Goal: Share content: Share content

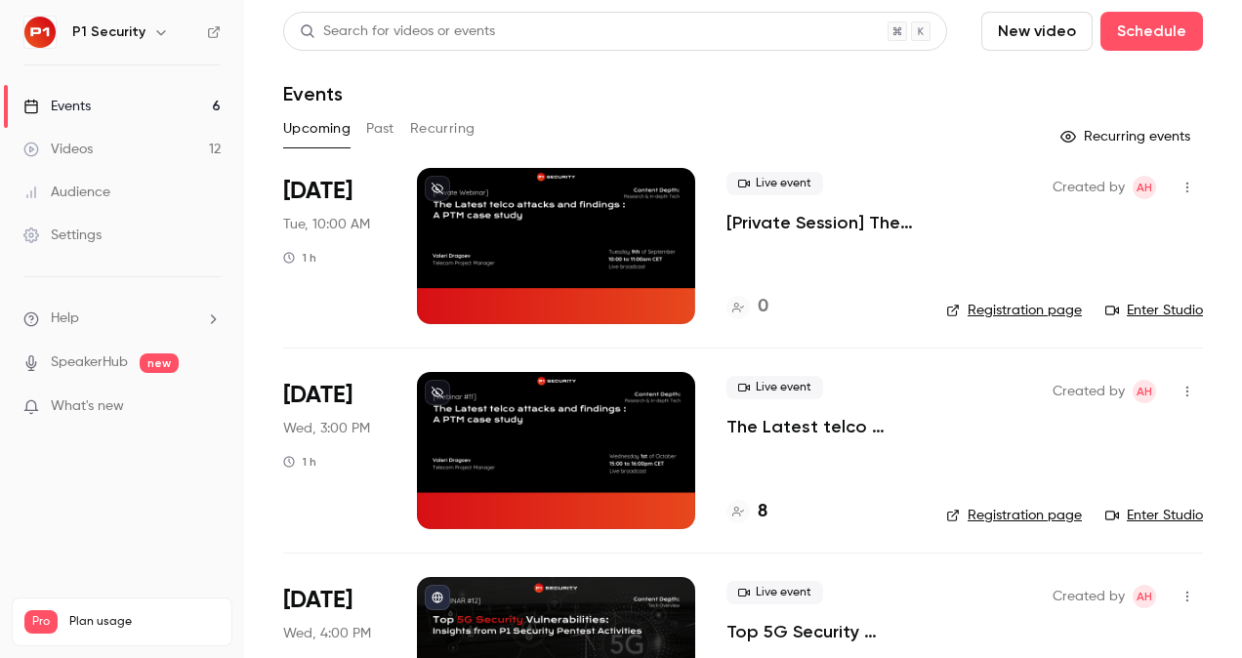
click at [94, 141] on link "Videos 12" at bounding box center [122, 149] width 244 height 43
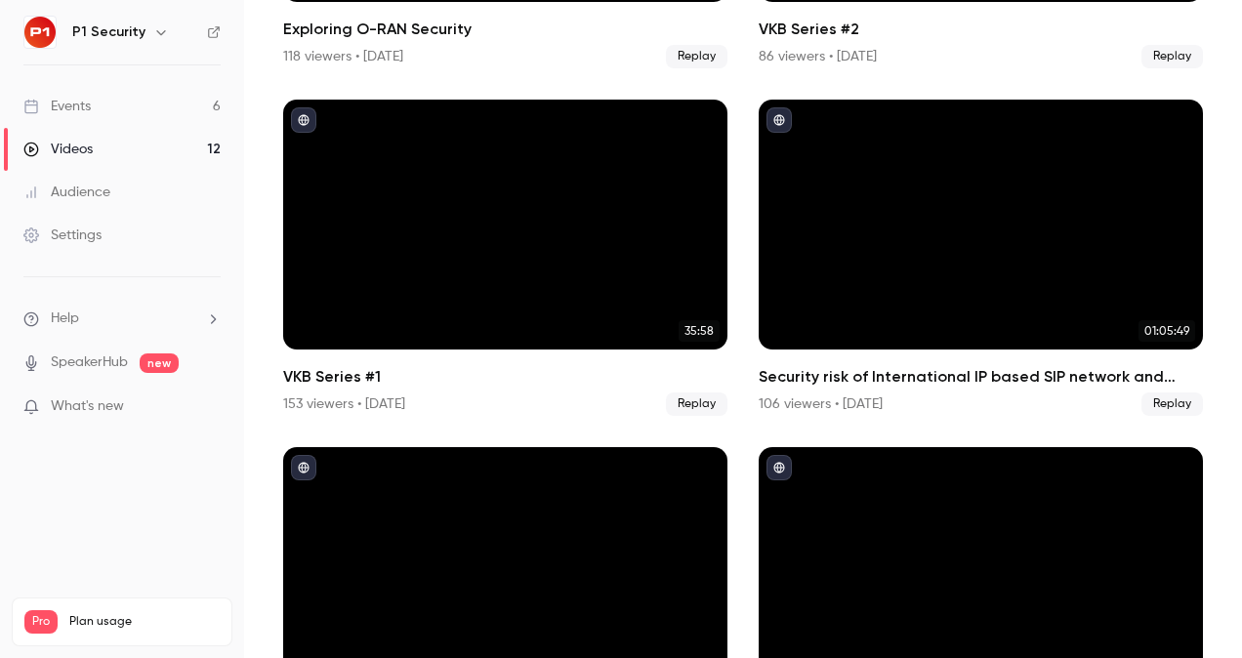
scroll to position [415, 0]
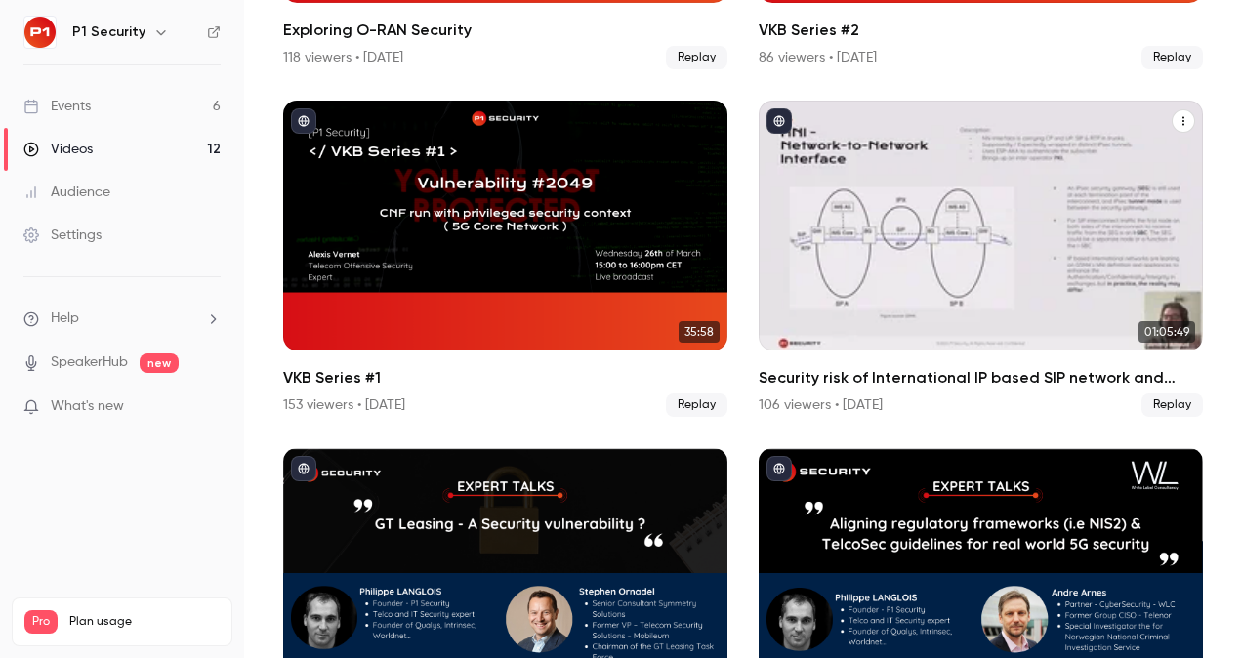
click at [898, 217] on div "Security risk of International IP based SIP network and effectiveness of SIP IDS" at bounding box center [981, 226] width 444 height 250
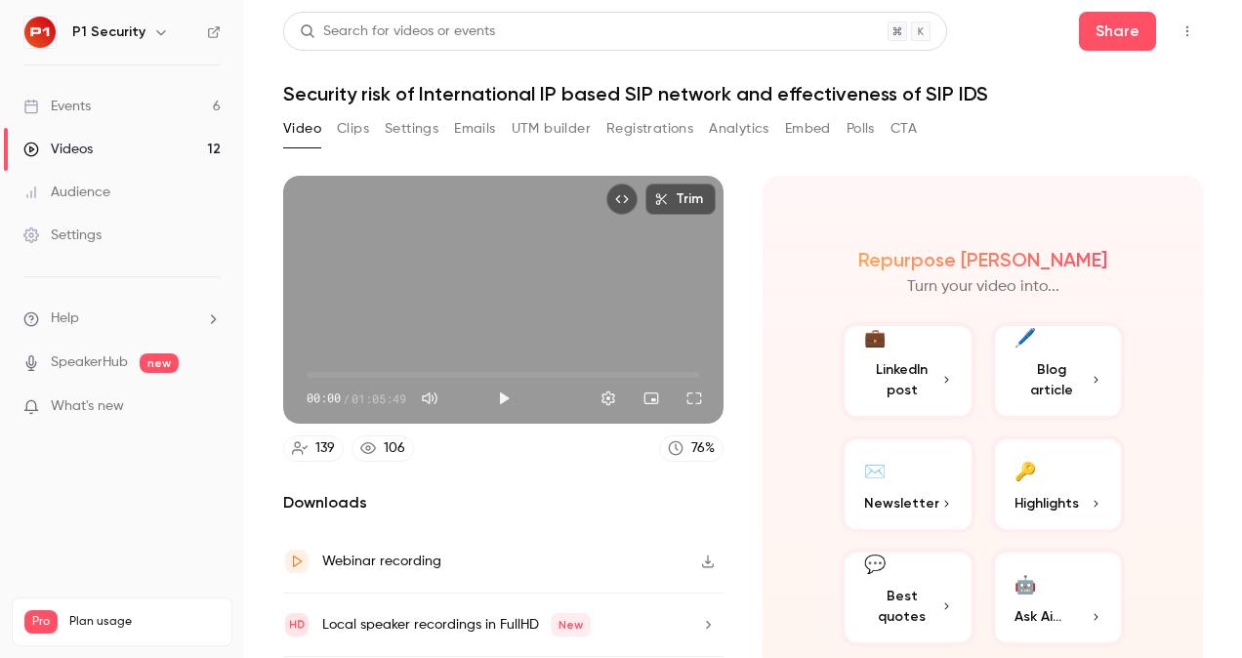
click at [371, 125] on div "Video Clips Settings Emails UTM builder Registrations Analytics Embed Polls CTA" at bounding box center [600, 128] width 634 height 31
click at [359, 125] on button "Clips" at bounding box center [353, 128] width 32 height 31
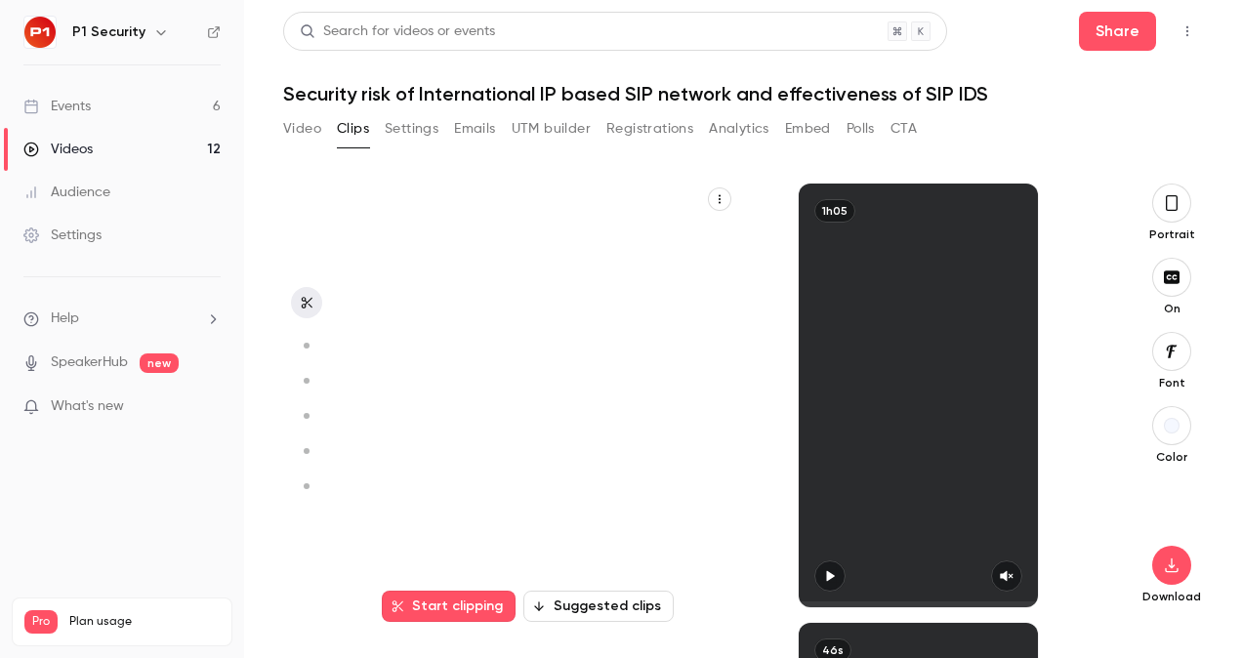
click at [1166, 208] on icon "button" at bounding box center [1172, 203] width 12 height 16
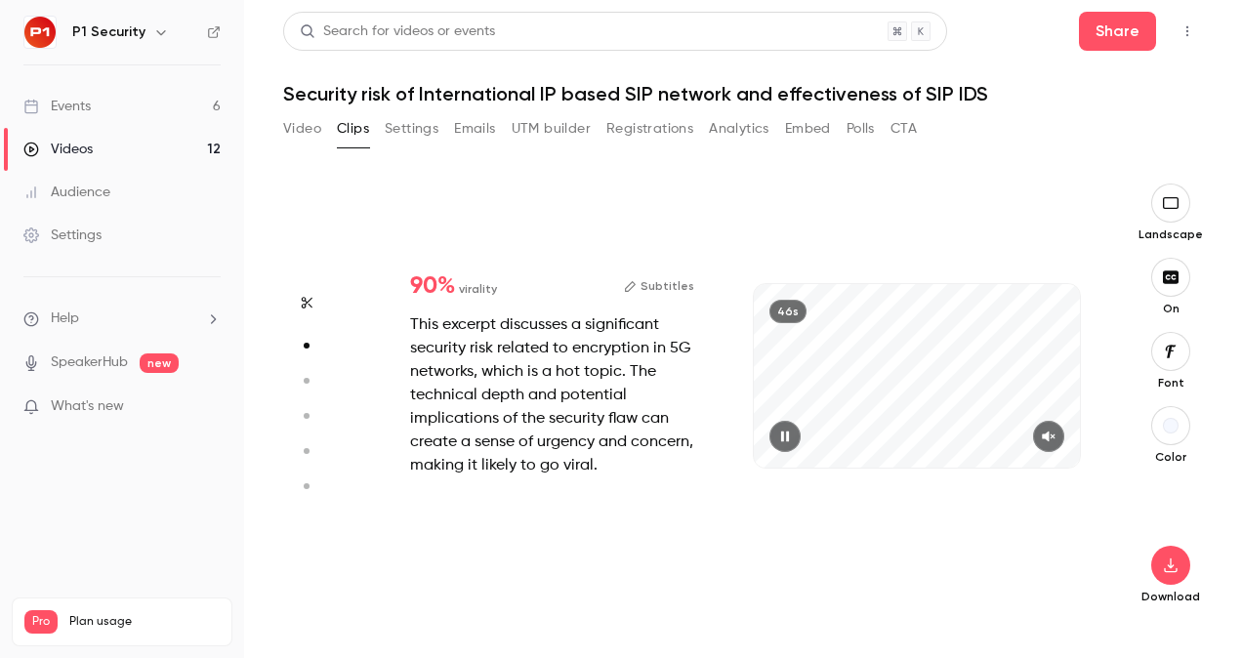
scroll to position [439, 0]
type input "*"
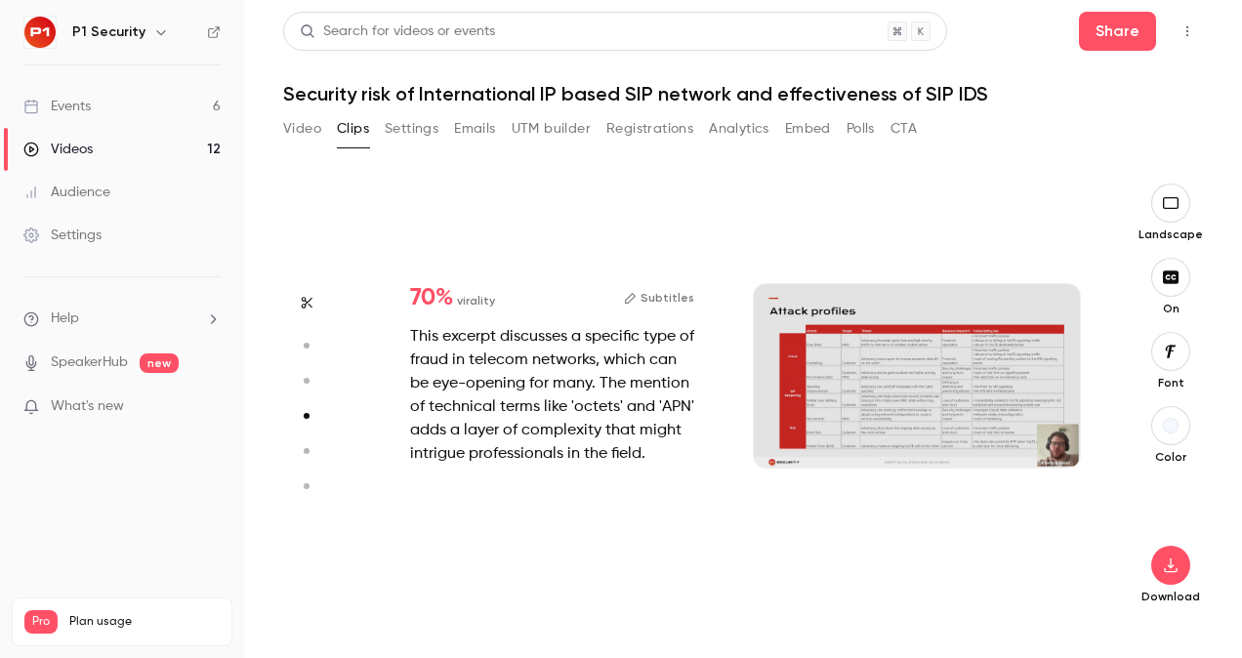
scroll to position [1318, 0]
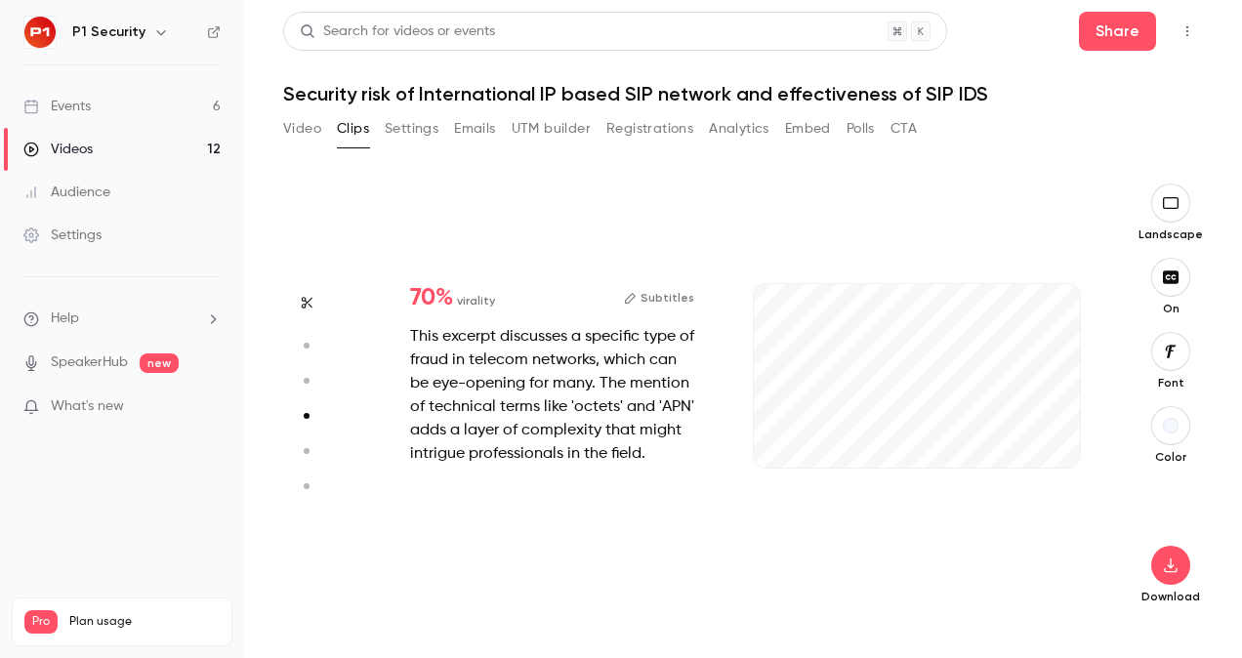
type input "*"
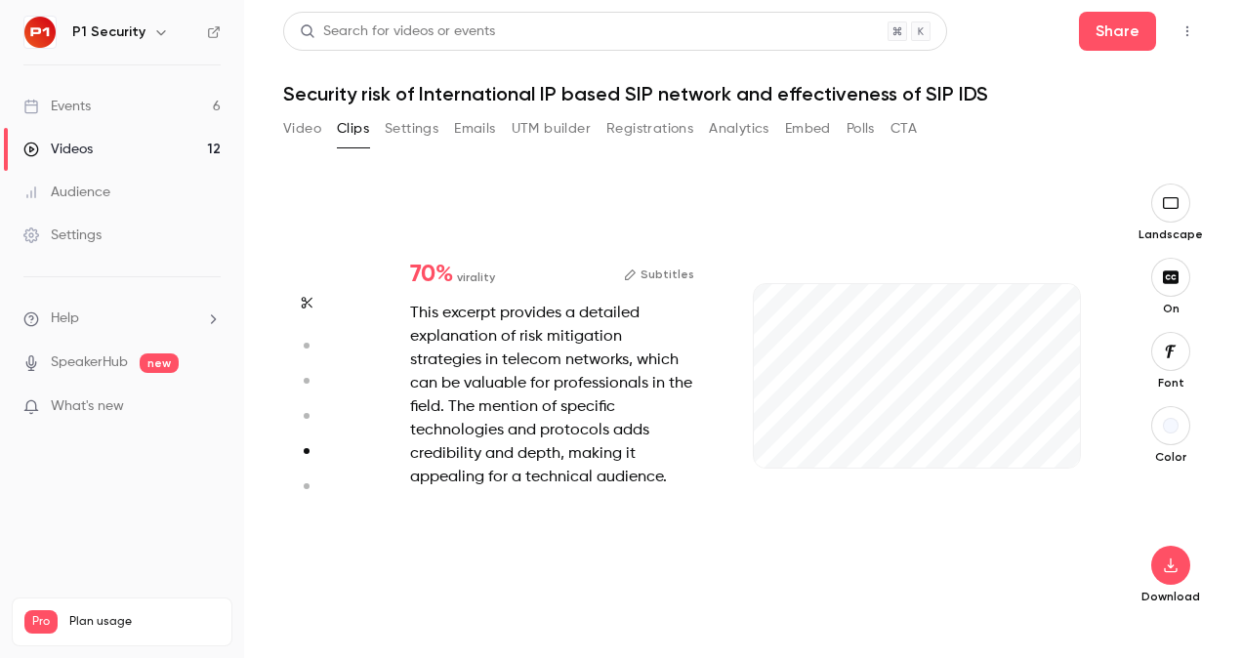
scroll to position [1758, 0]
click at [854, 559] on div "1m" at bounding box center [916, 396] width 365 height 424
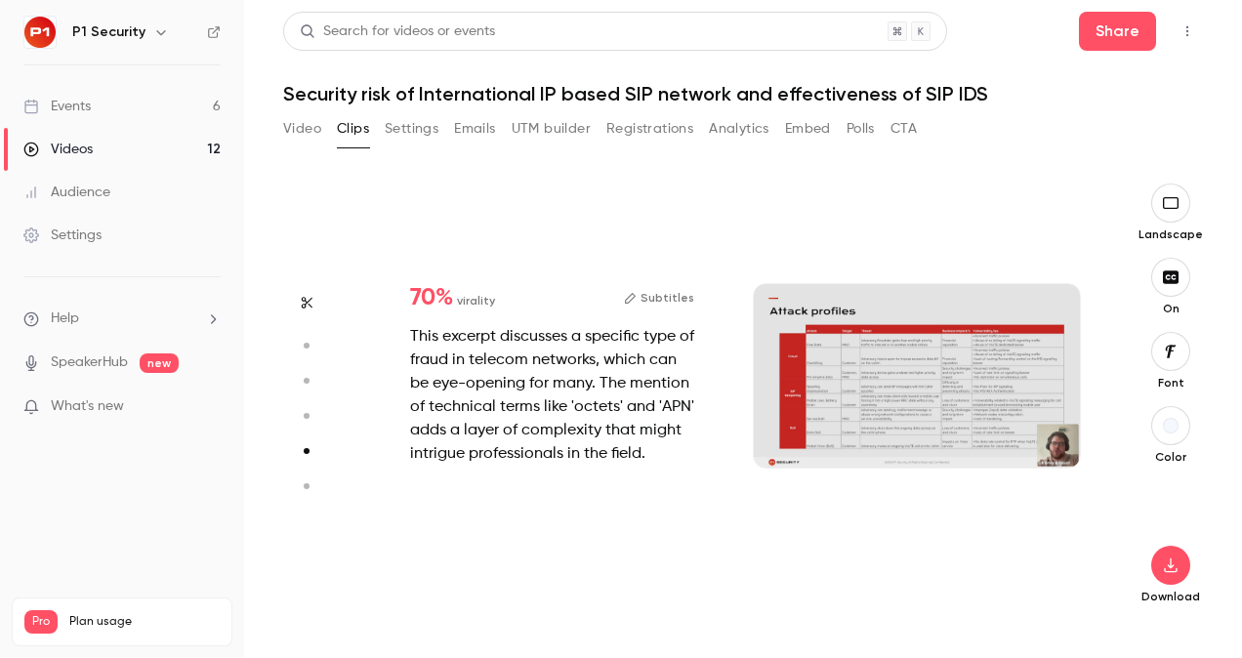
type input "*"
click at [1156, 566] on button "button" at bounding box center [1170, 565] width 39 height 39
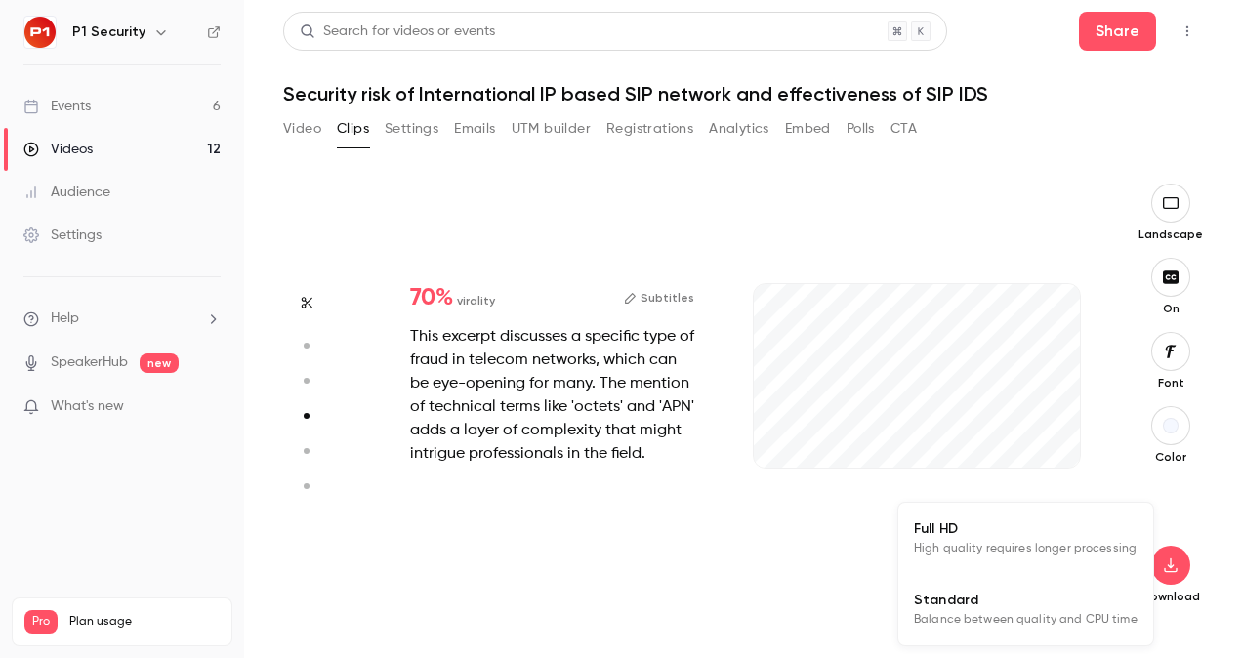
click at [988, 549] on span "High quality requires longer processing" at bounding box center [1025, 549] width 223 height 20
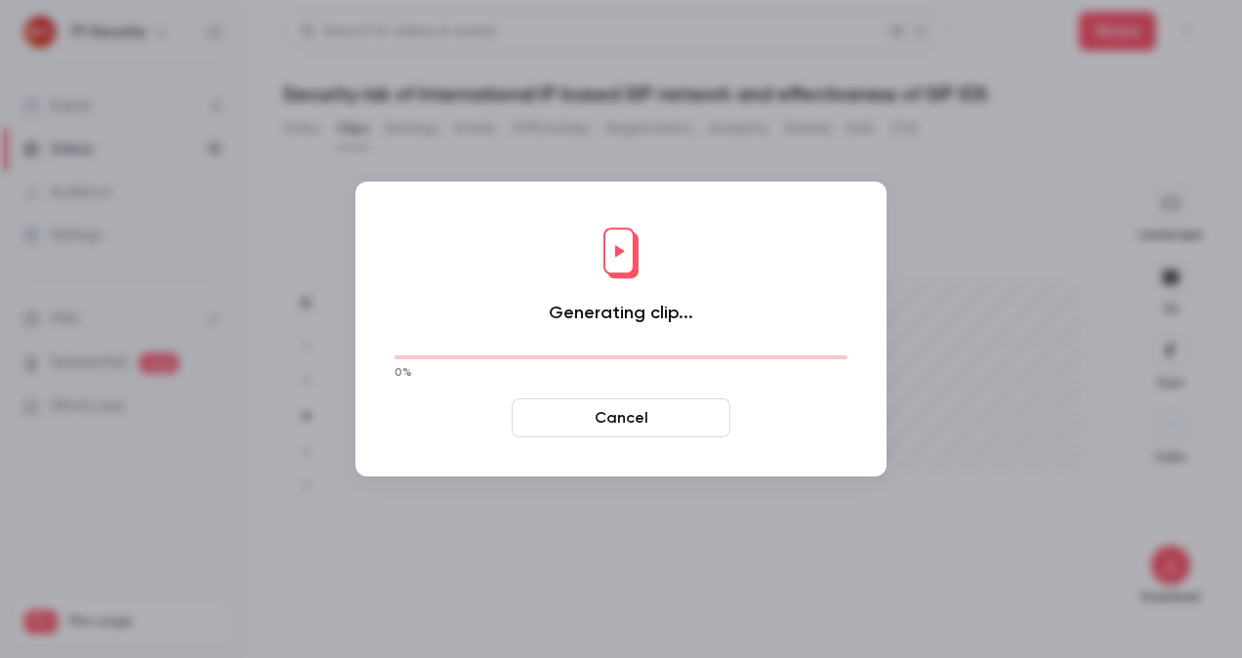
click at [608, 411] on button "Cancel" at bounding box center [621, 417] width 219 height 39
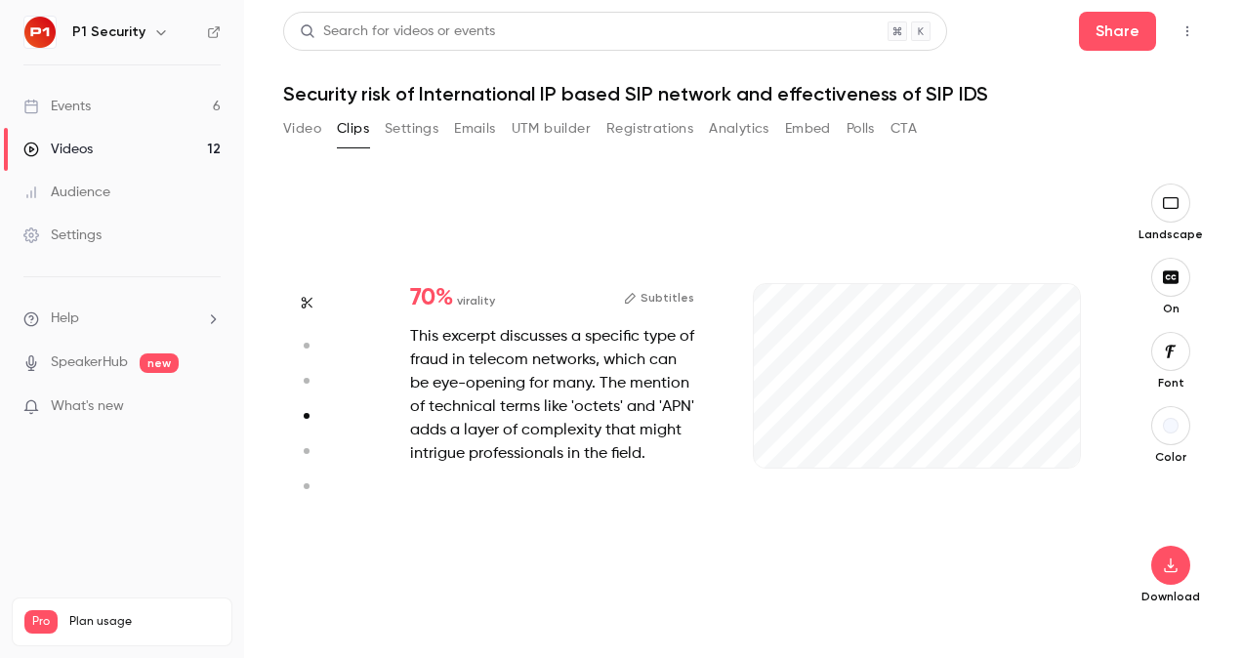
click at [1174, 281] on icon "button" at bounding box center [1171, 277] width 16 height 13
click at [1174, 570] on icon "button" at bounding box center [1170, 566] width 23 height 16
click at [955, 537] on span "Full HD" at bounding box center [1026, 529] width 224 height 21
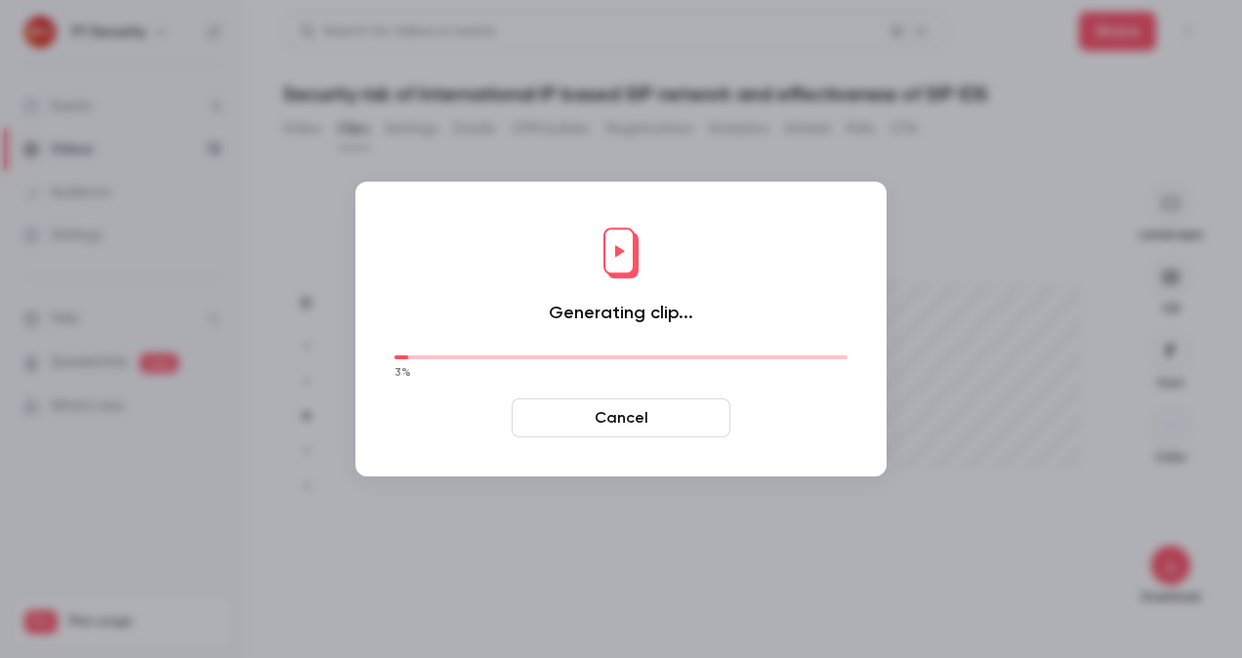
type input "****"
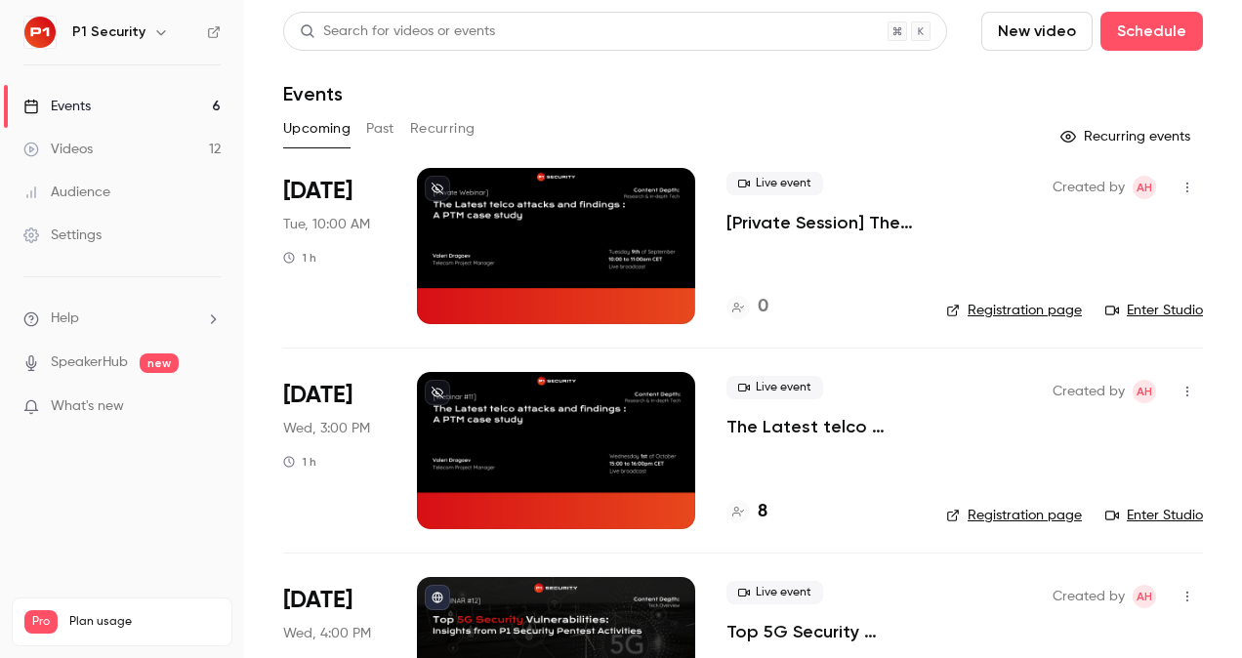
click at [102, 164] on link "Videos 12" at bounding box center [122, 149] width 244 height 43
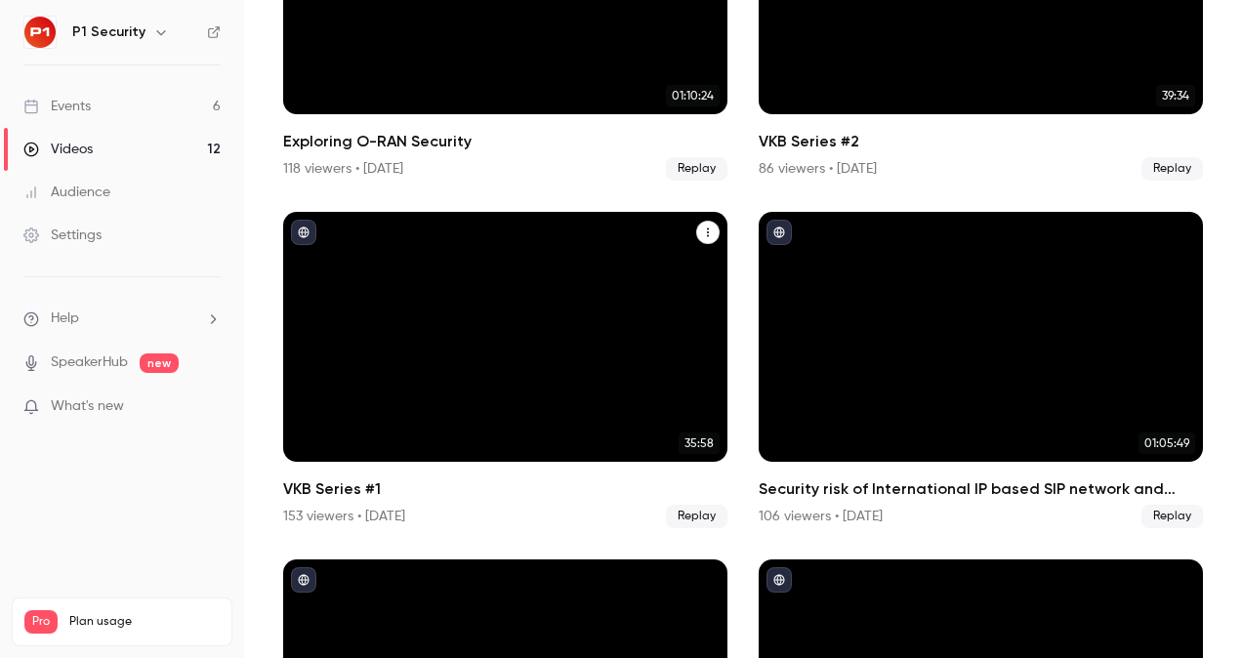
scroll to position [501, 0]
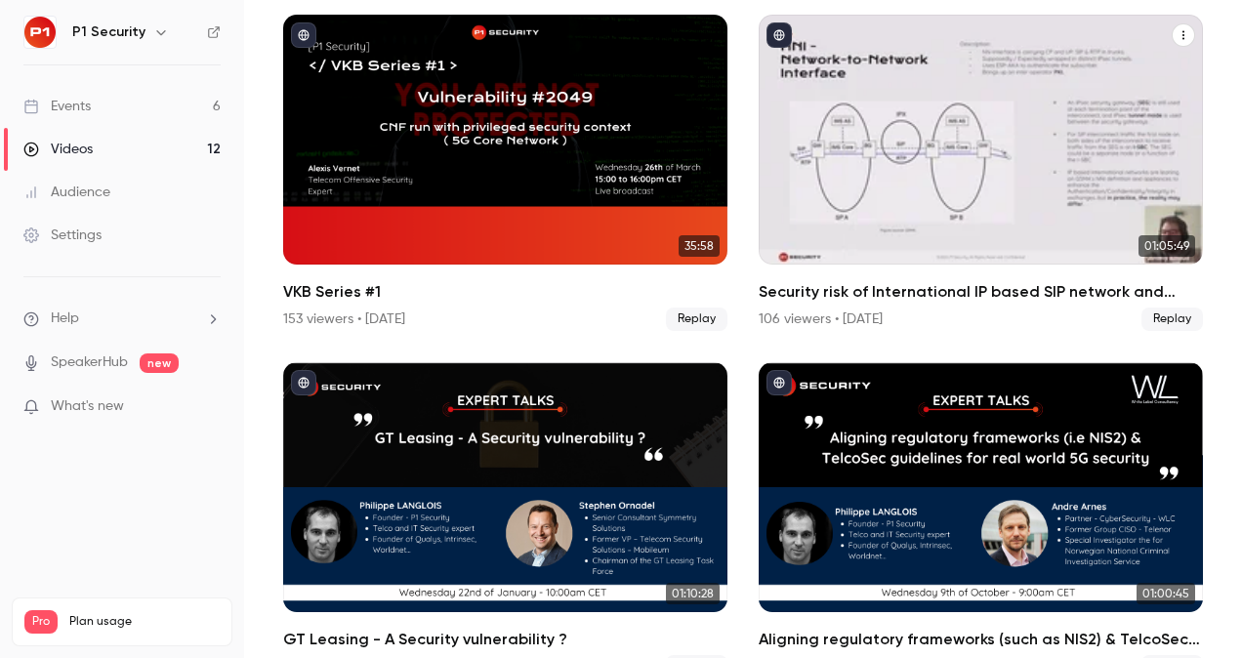
click at [967, 153] on div "Security risk of International IP based SIP network and effectiveness of SIP IDS" at bounding box center [981, 140] width 444 height 250
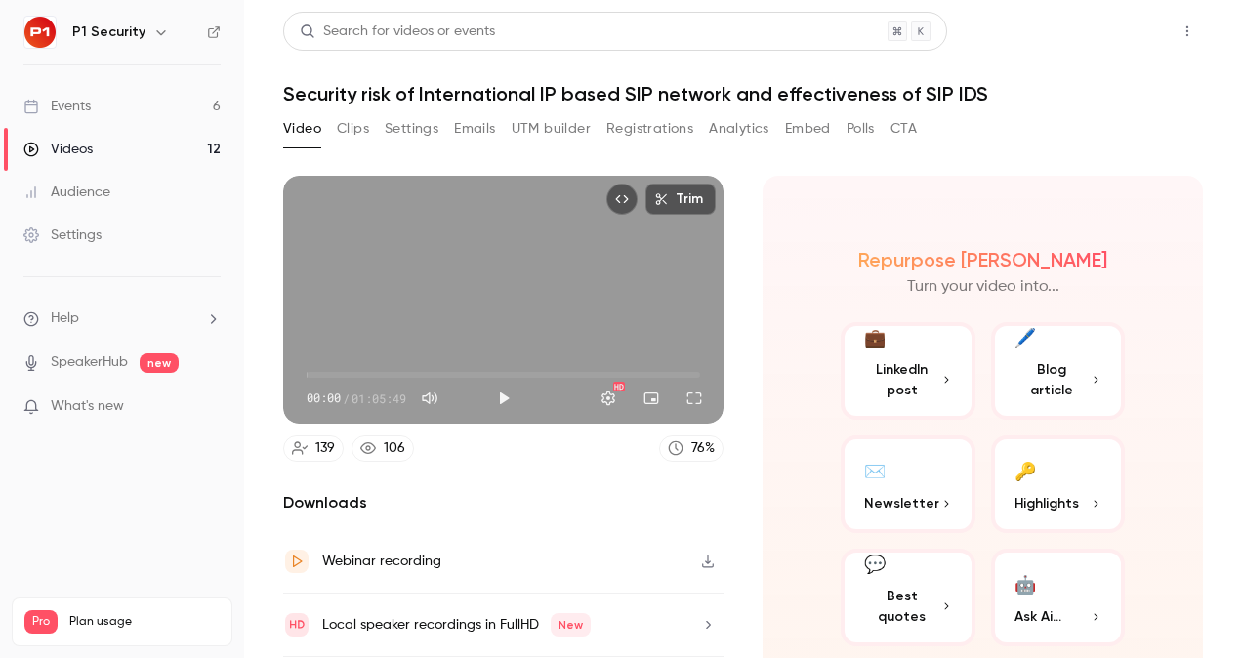
click at [1109, 39] on button "Share" at bounding box center [1117, 31] width 77 height 39
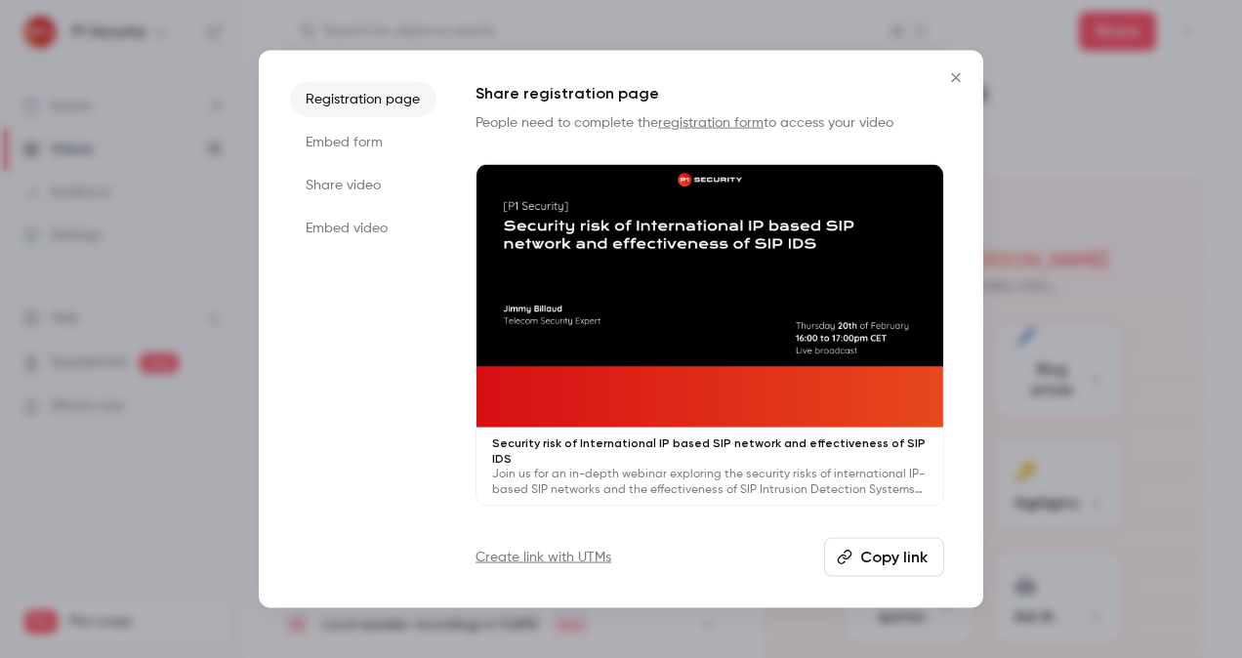
click at [879, 547] on button "Copy link" at bounding box center [884, 556] width 120 height 39
